Goal: Task Accomplishment & Management: Use online tool/utility

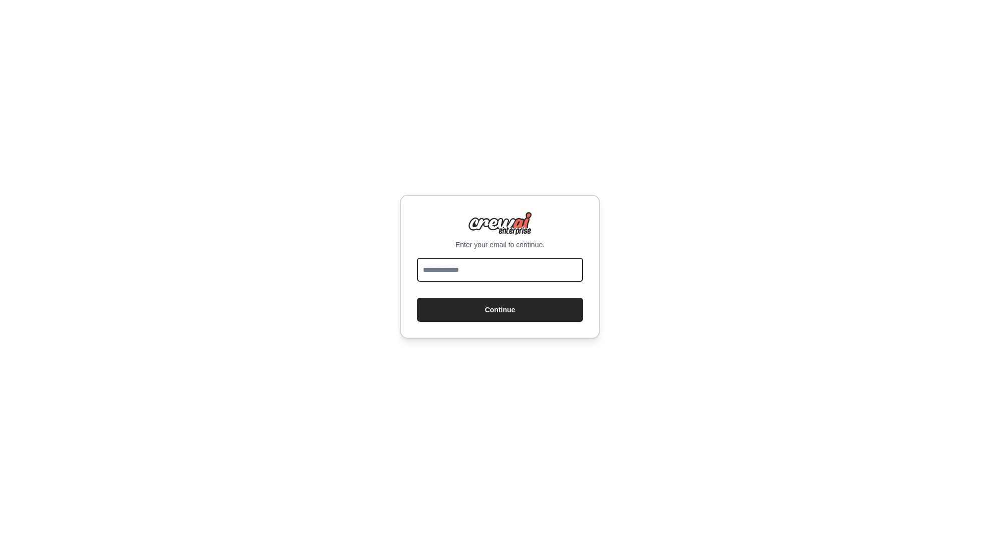
click at [509, 272] on input "email" at bounding box center [500, 270] width 166 height 24
click at [467, 253] on div "Enter your email to continue. Continue" at bounding box center [500, 267] width 200 height 144
click at [467, 261] on input "email" at bounding box center [500, 270] width 166 height 24
type input "**********"
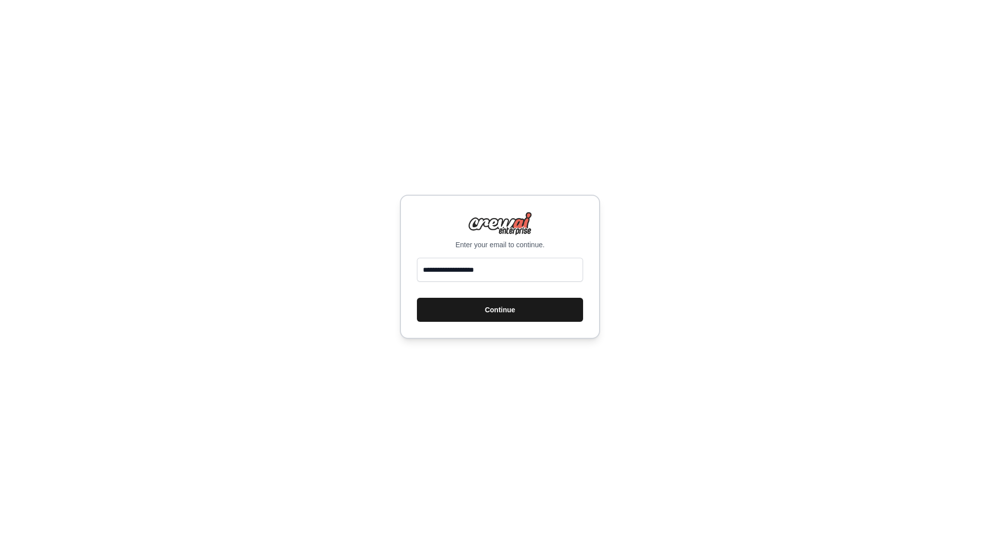
click at [491, 320] on button "Continue" at bounding box center [500, 310] width 166 height 24
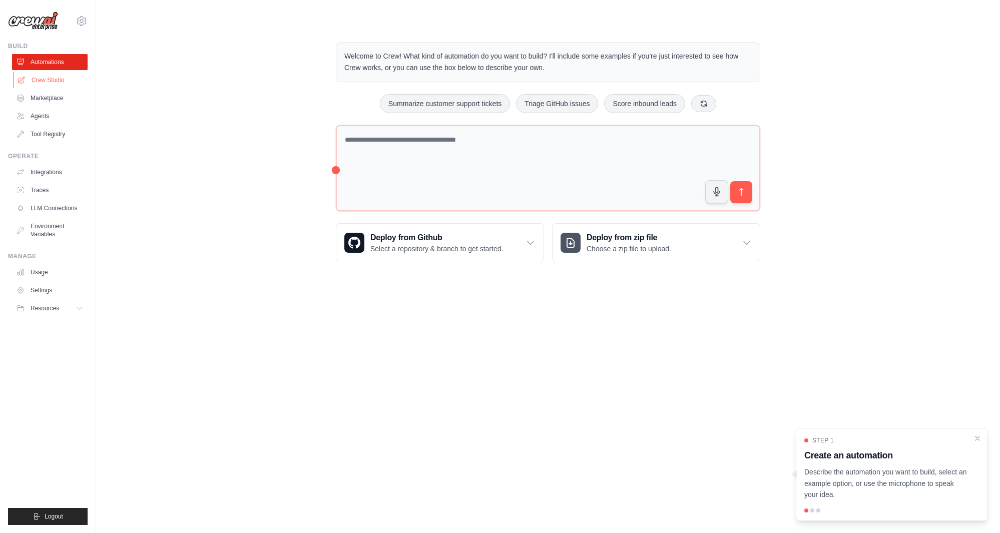
click at [50, 80] on link "Crew Studio" at bounding box center [51, 80] width 76 height 16
